Goal: Browse casually

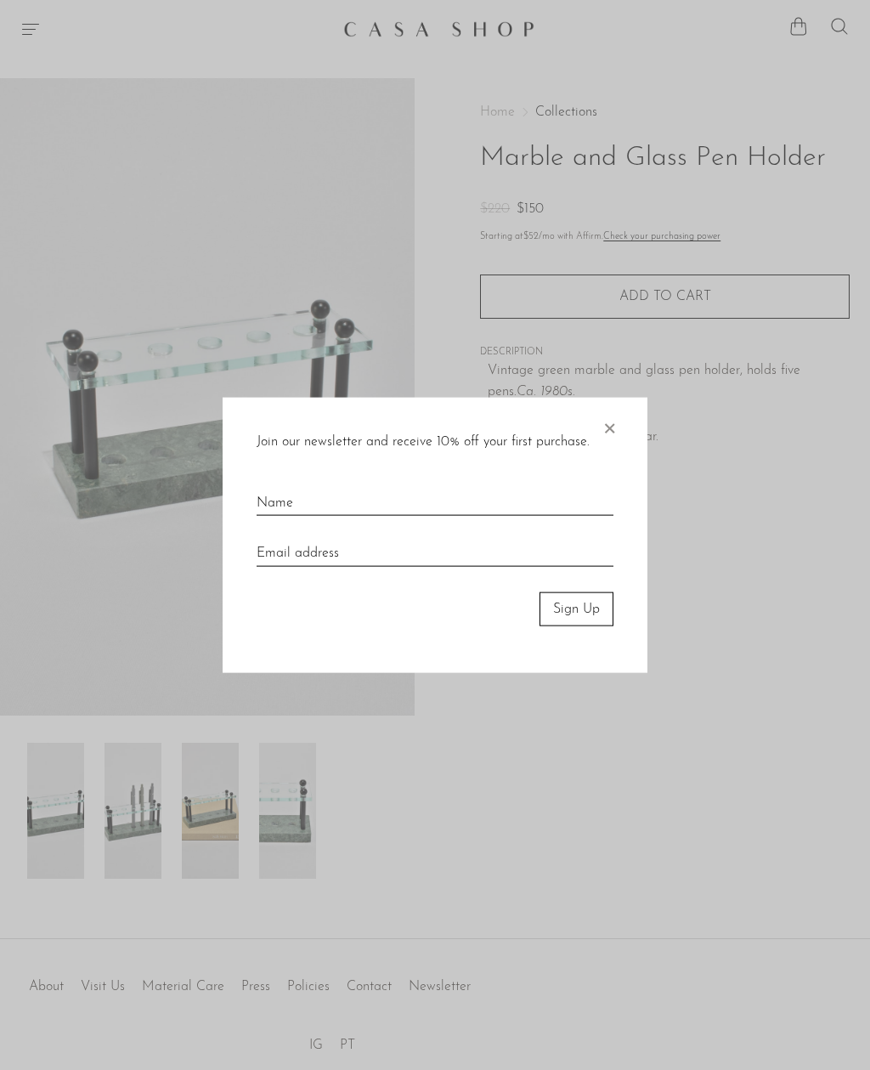
click at [611, 434] on span "×" at bounding box center [609, 424] width 17 height 54
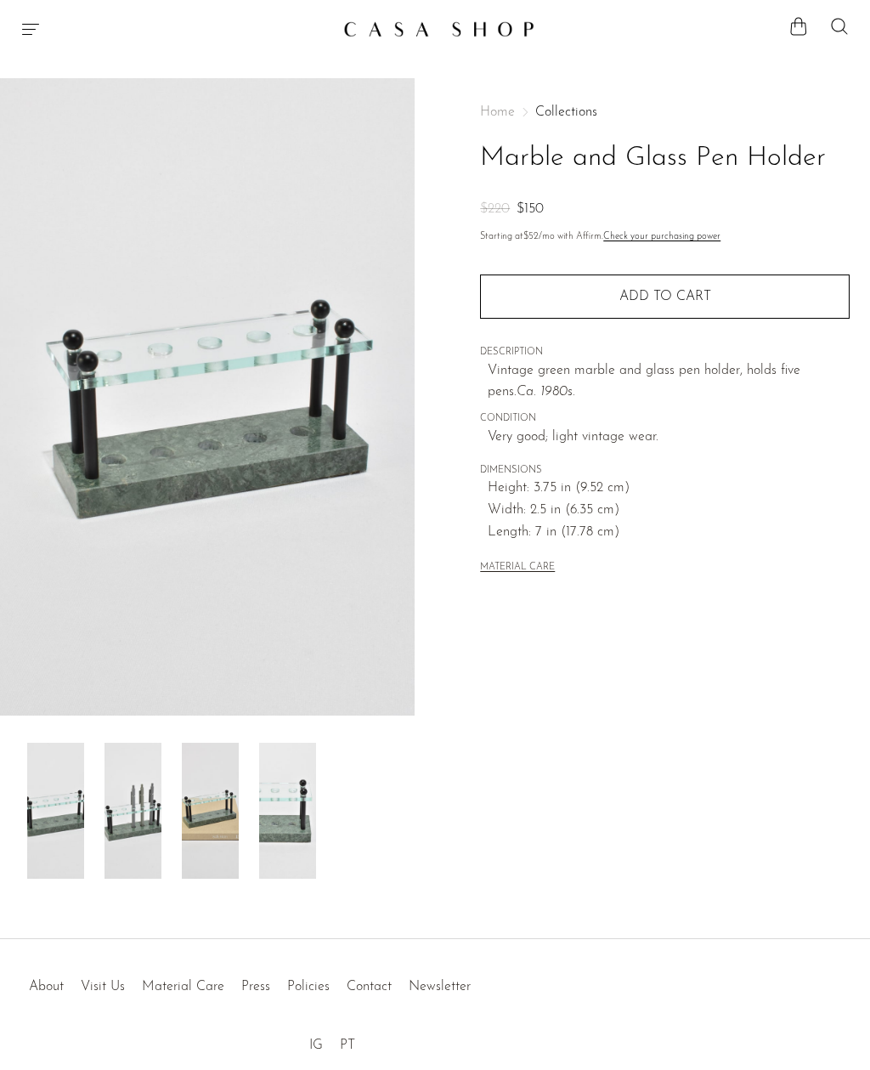
click at [284, 437] on img at bounding box center [207, 396] width 415 height 637
click at [498, 119] on div "Home Collections Marble and Glass Pen Holder $220 $150" at bounding box center [665, 163] width 370 height 116
click at [139, 815] on img at bounding box center [132, 810] width 57 height 136
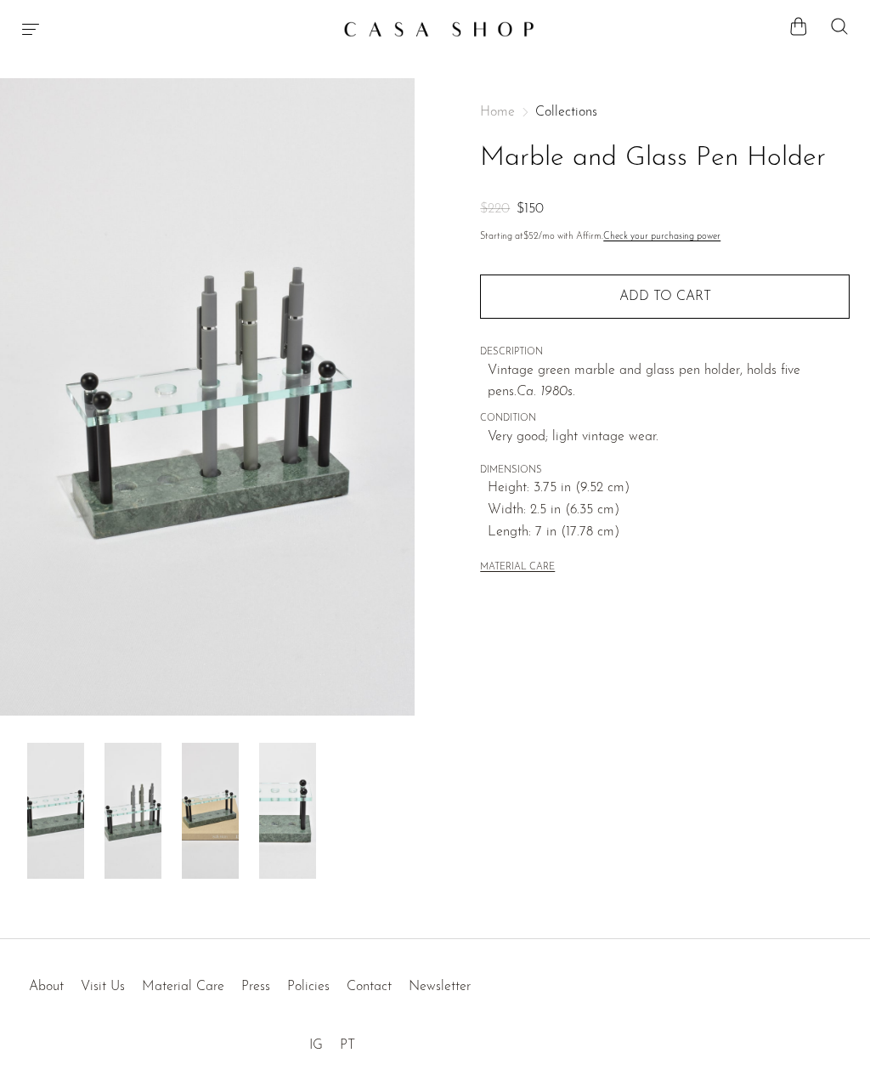
click at [220, 819] on img at bounding box center [210, 810] width 57 height 136
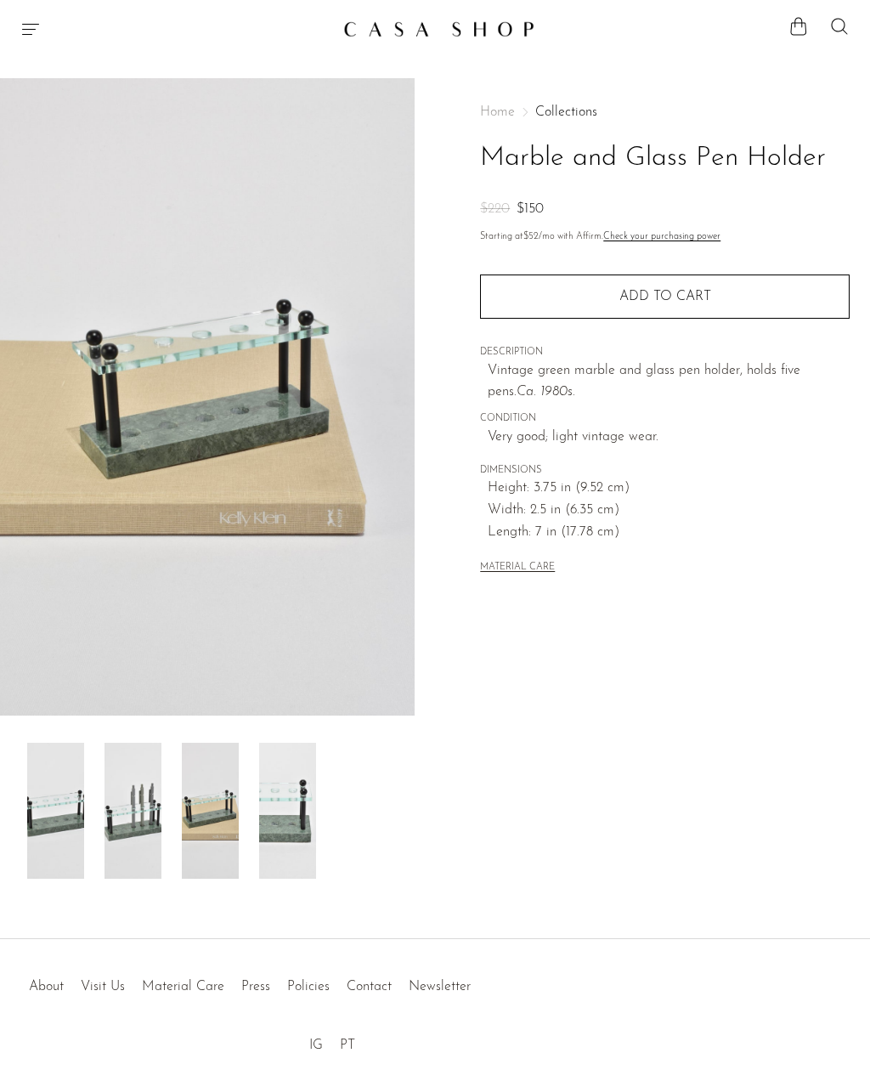
click at [299, 820] on img at bounding box center [287, 810] width 57 height 136
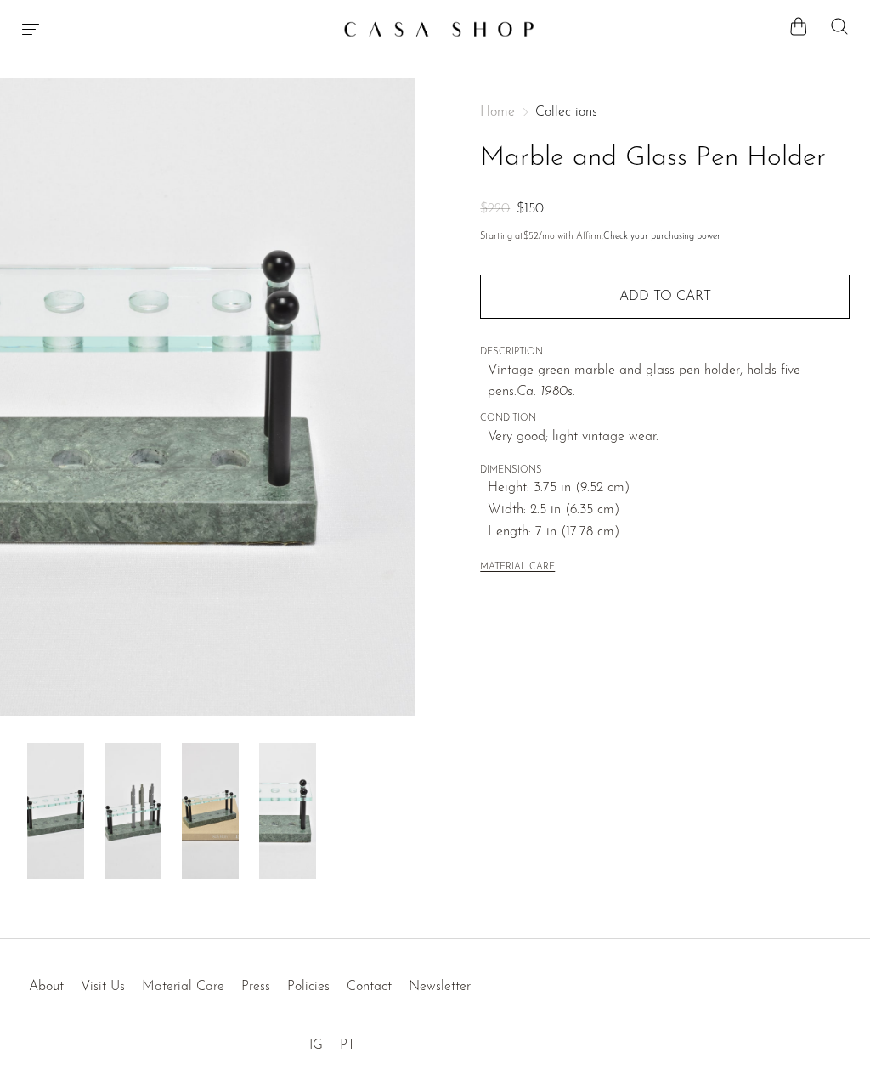
click at [218, 809] on img at bounding box center [210, 810] width 57 height 136
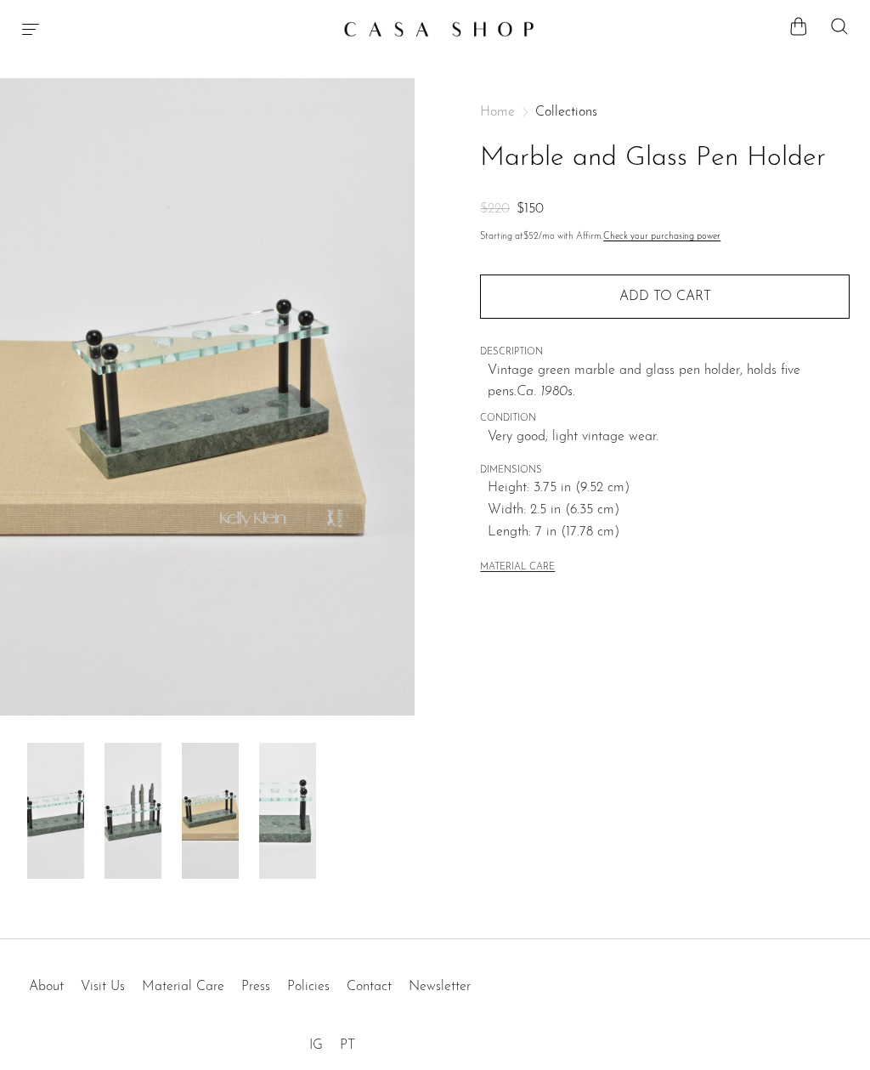
click at [478, 34] on img at bounding box center [438, 28] width 191 height 17
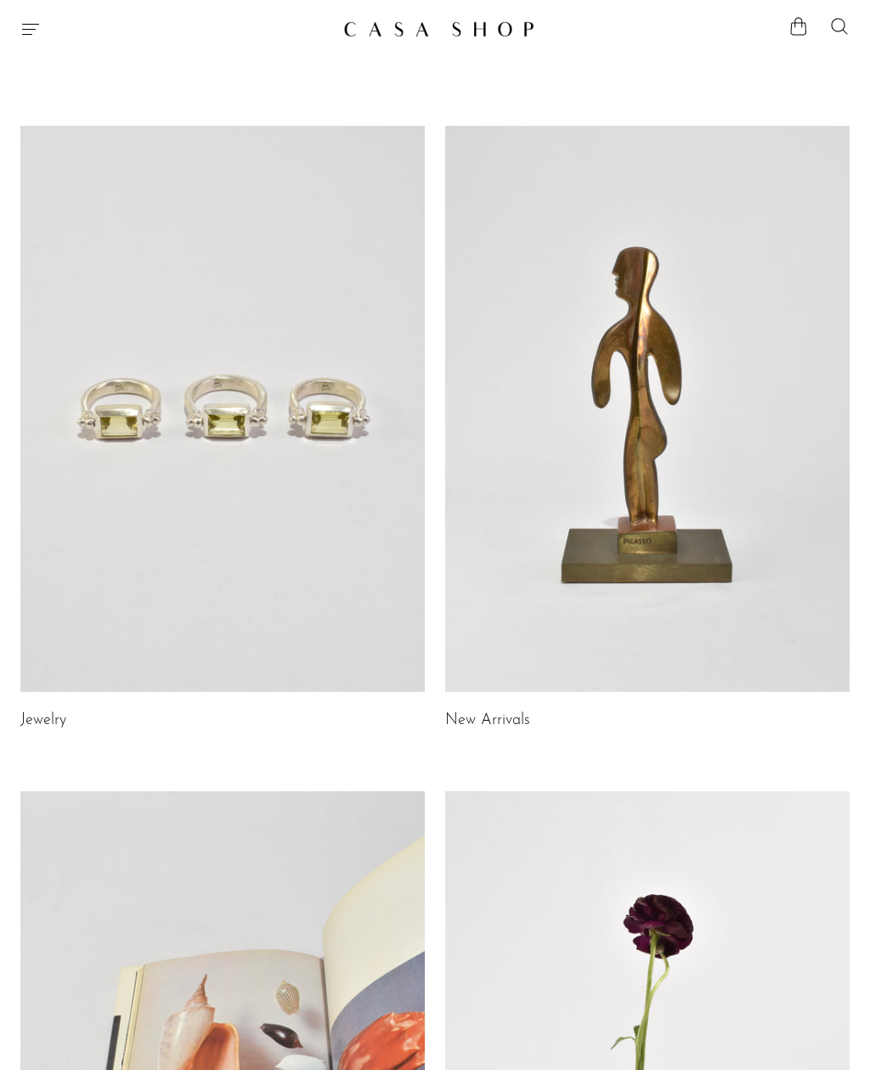
click at [498, 721] on link "New Arrivals" at bounding box center [487, 720] width 85 height 15
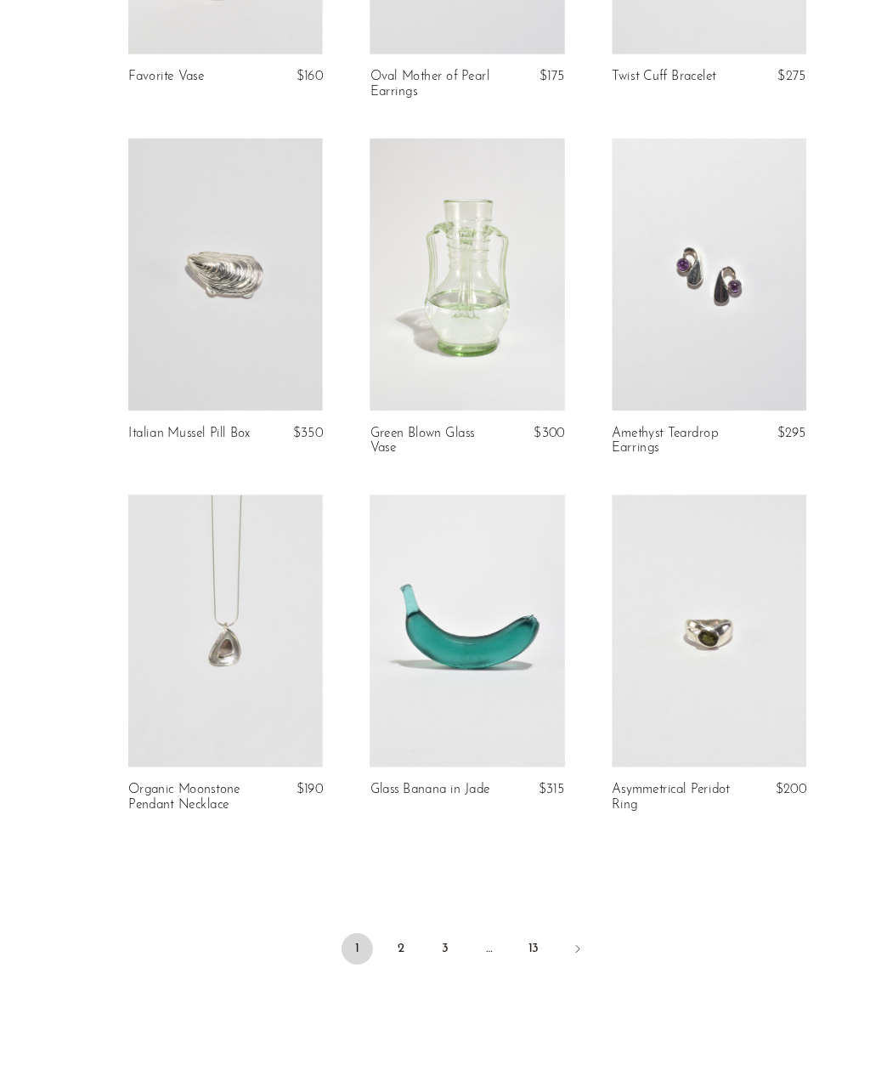
scroll to position [3966, 0]
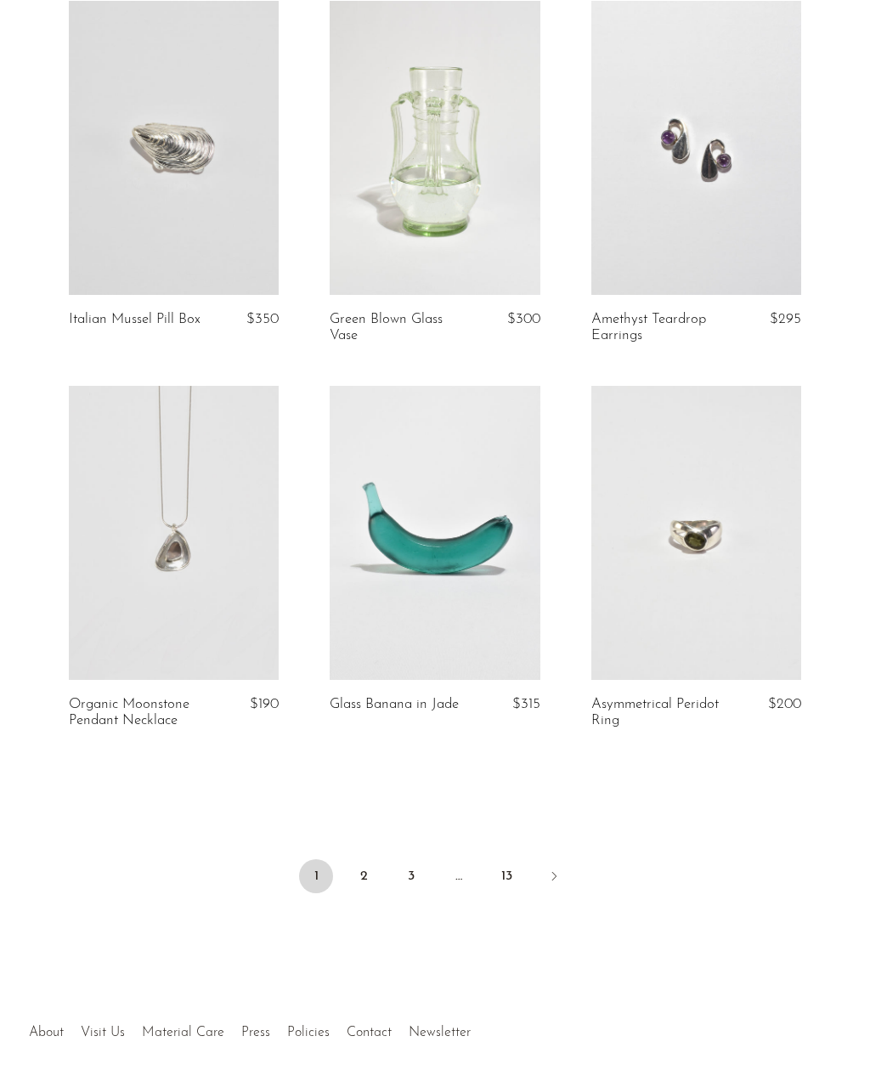
click at [553, 869] on icon "Next" at bounding box center [554, 876] width 14 height 14
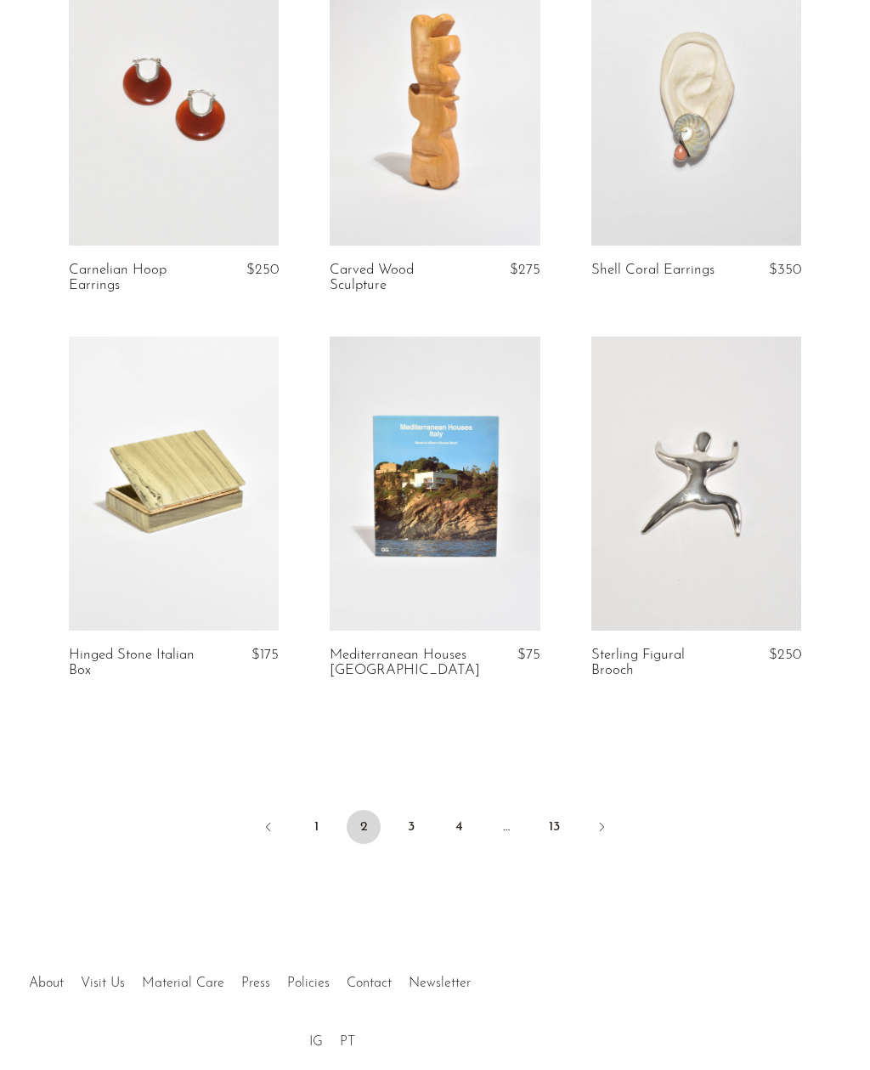
scroll to position [3999, 0]
click at [602, 822] on icon "Next" at bounding box center [602, 828] width 14 height 14
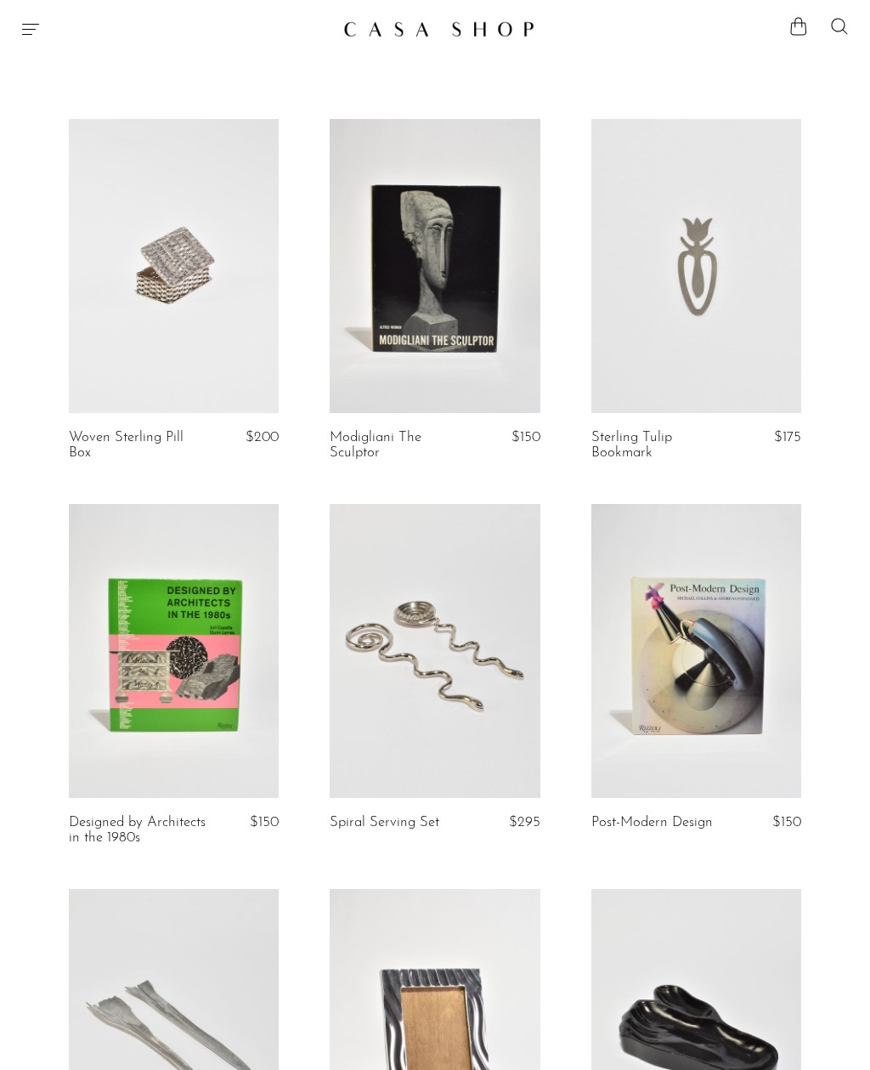
scroll to position [4055, 0]
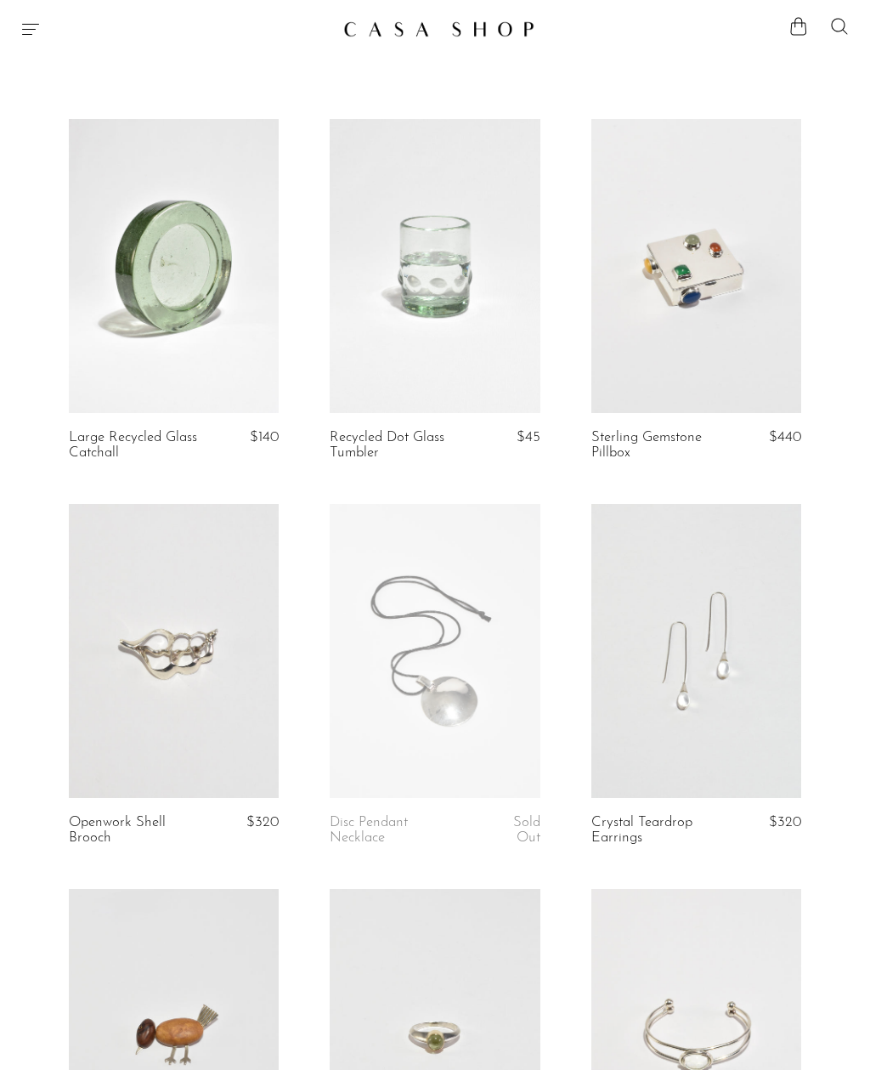
scroll to position [4021, 0]
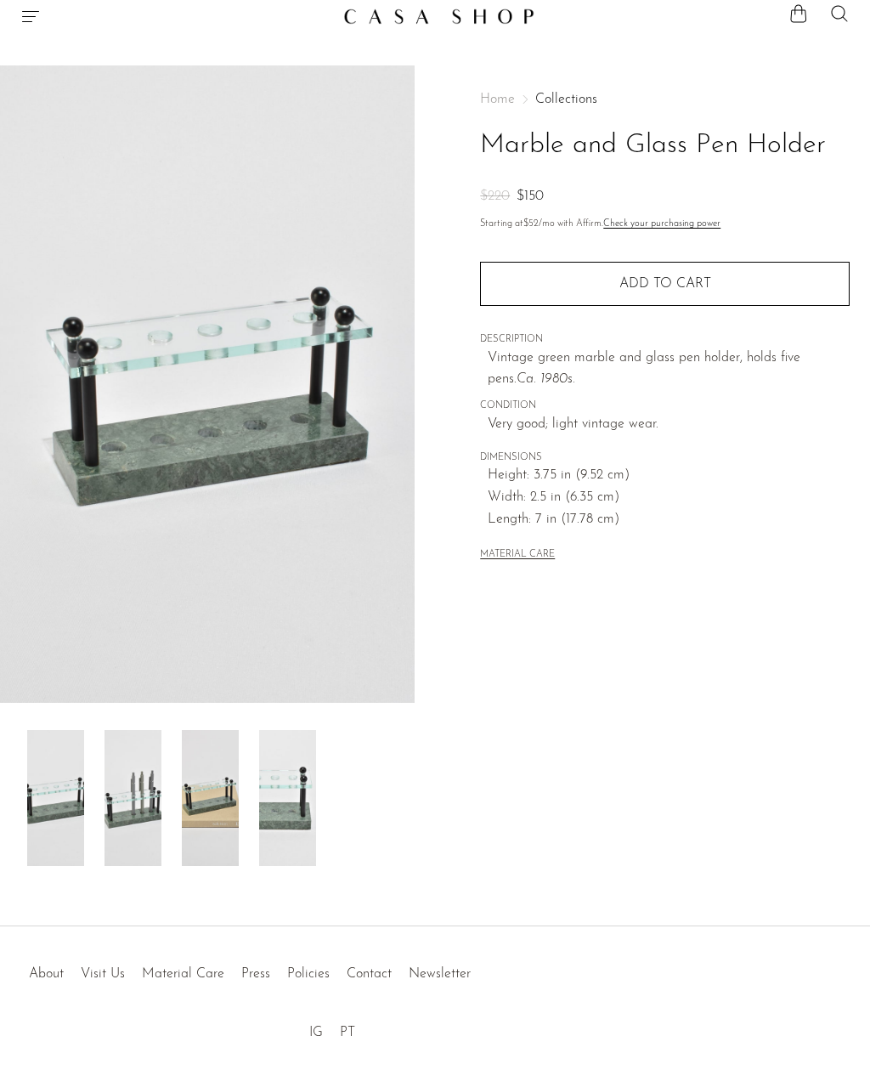
scroll to position [12, 0]
click at [304, 820] on img at bounding box center [287, 799] width 57 height 136
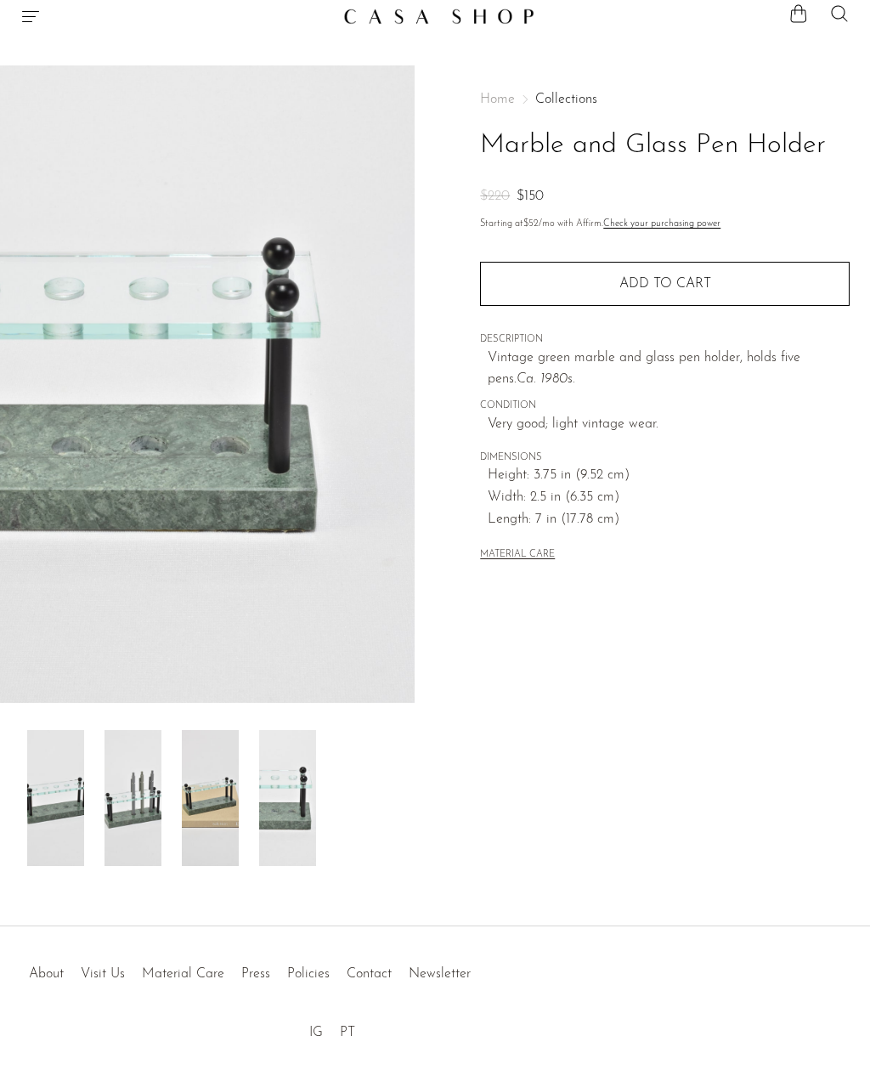
scroll to position [68, 0]
